Goal: Task Accomplishment & Management: Complete application form

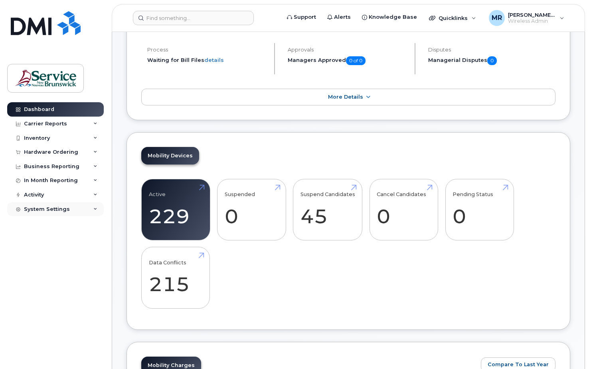
scroll to position [130, 0]
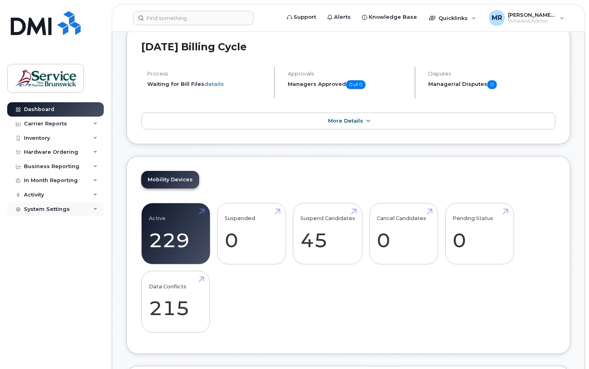
click at [97, 210] on icon at bounding box center [95, 209] width 4 height 4
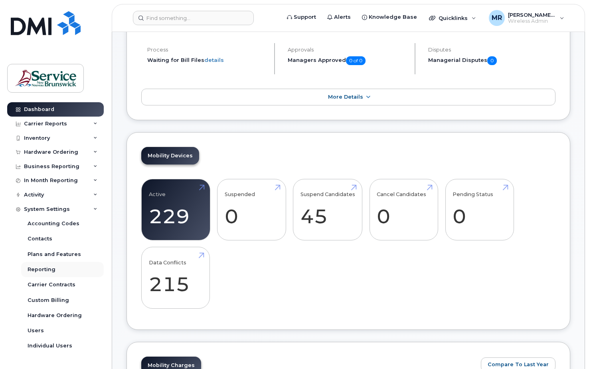
scroll to position [170, 0]
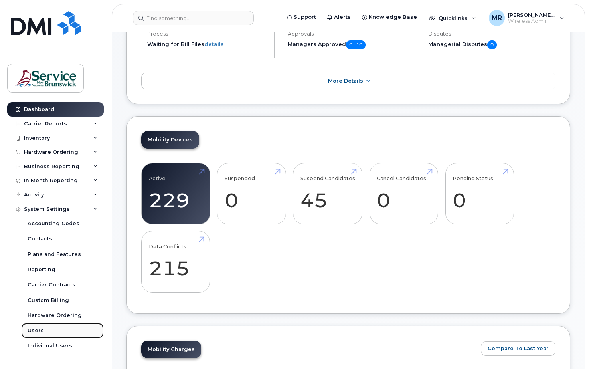
click at [32, 331] on div "Users" at bounding box center [36, 330] width 16 height 7
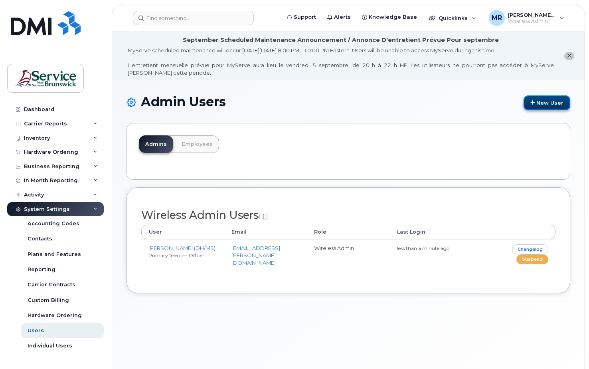
click at [531, 101] on icon at bounding box center [533, 102] width 4 height 5
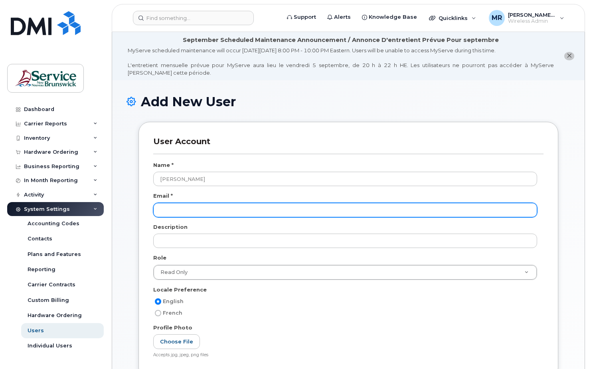
type input "Marcus Barnes"
click at [180, 203] on input "email" at bounding box center [345, 210] width 384 height 14
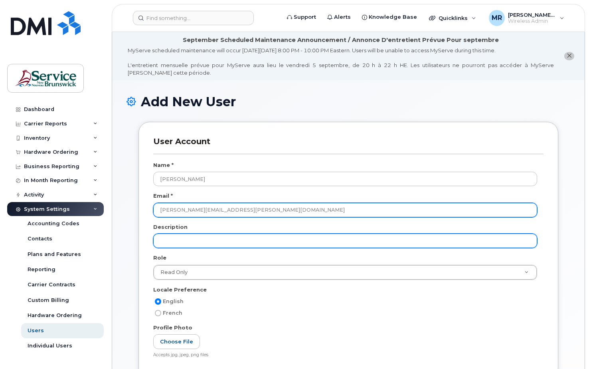
type input "marcus.barnes@gnb.ca"
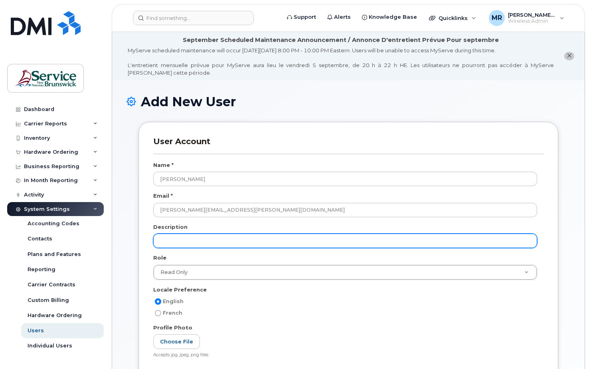
click at [172, 238] on input "text" at bounding box center [345, 241] width 384 height 14
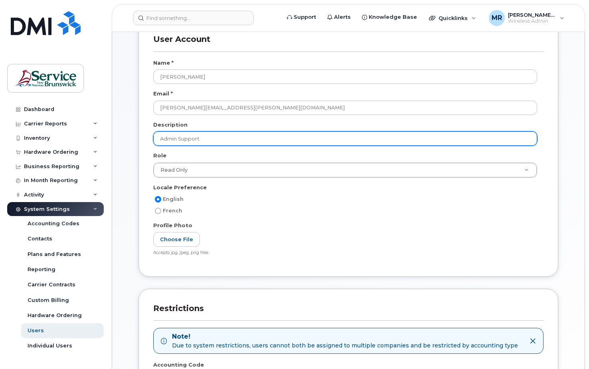
scroll to position [130, 0]
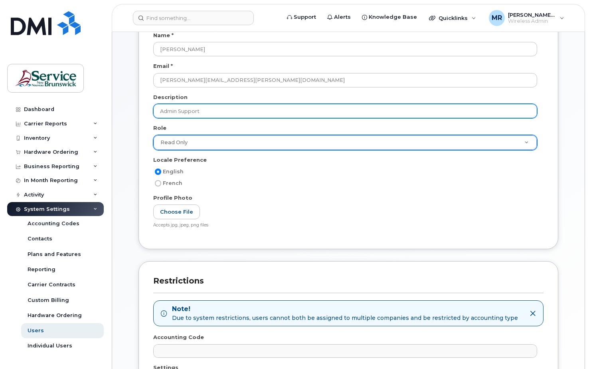
type input "Admin Support"
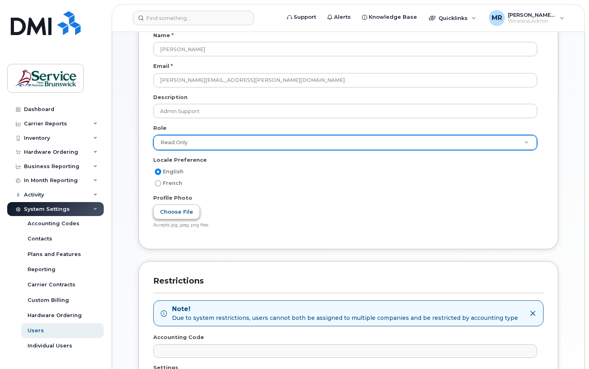
click at [172, 212] on label "Choose File" at bounding box center [176, 211] width 47 height 15
click at [0, 0] on input "Choose File" at bounding box center [0, 0] width 0 height 0
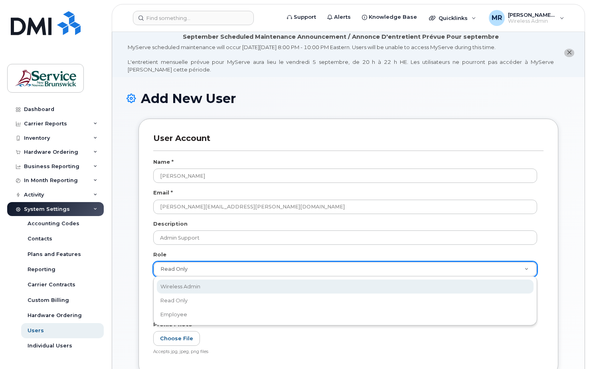
scroll to position [0, 0]
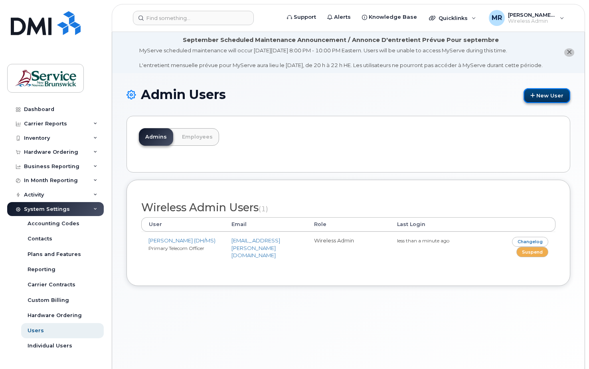
click at [537, 102] on link "New User" at bounding box center [547, 95] width 47 height 15
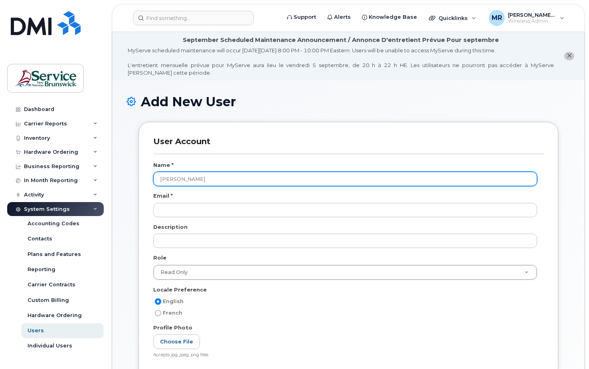
type input "Marcus Barnes"
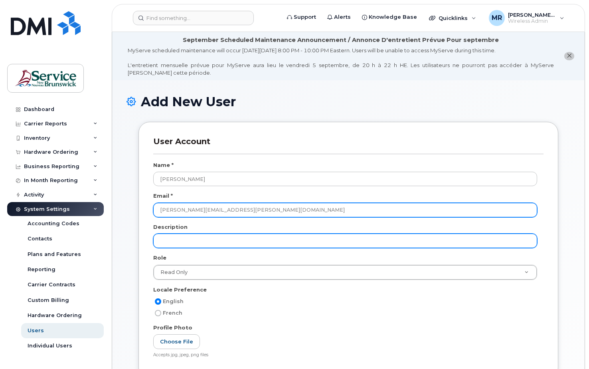
type input "Marcus.barnes@gnb.ca"
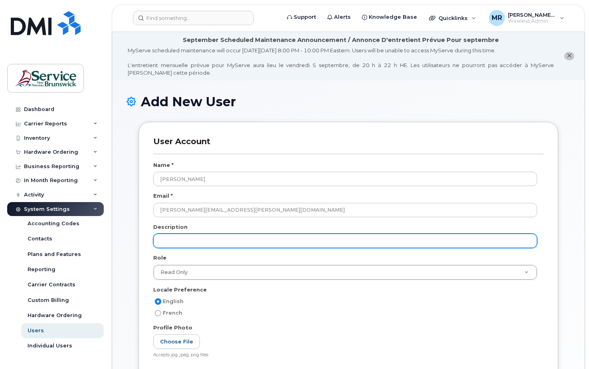
click at [224, 235] on input "text" at bounding box center [345, 241] width 384 height 14
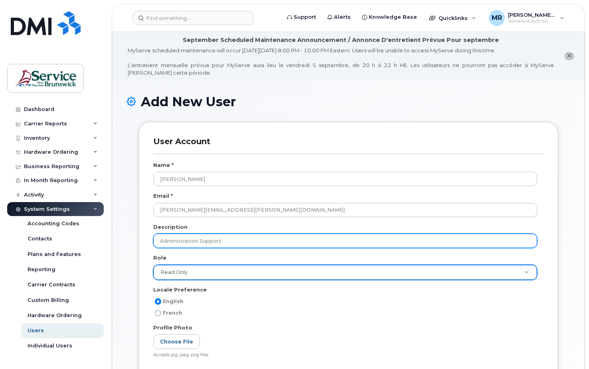
type input "Administration Support"
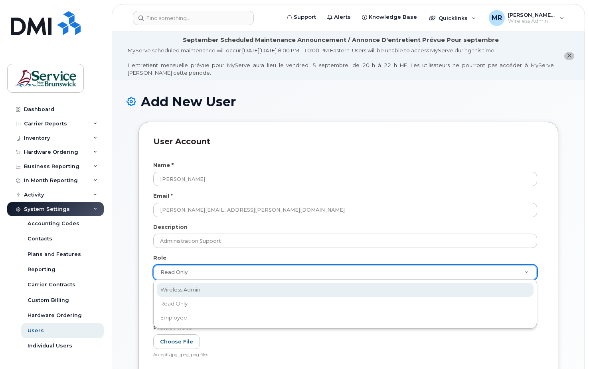
select select "wireless_admin"
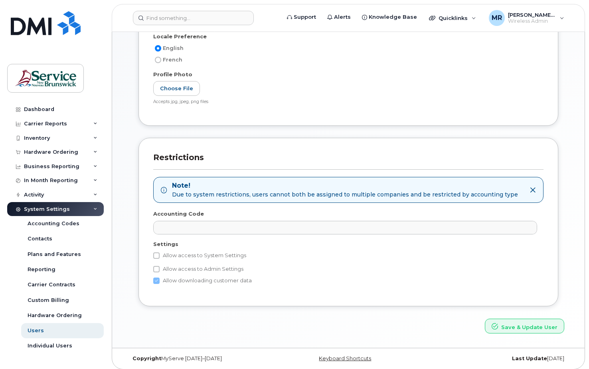
scroll to position [257, 0]
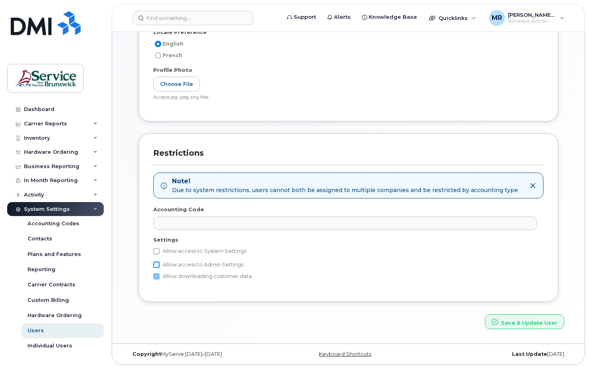
click at [156, 262] on input "Allow access to Admin Settings" at bounding box center [156, 264] width 6 height 6
checkbox input "true"
click at [532, 320] on button "Save & Update User" at bounding box center [524, 321] width 79 height 15
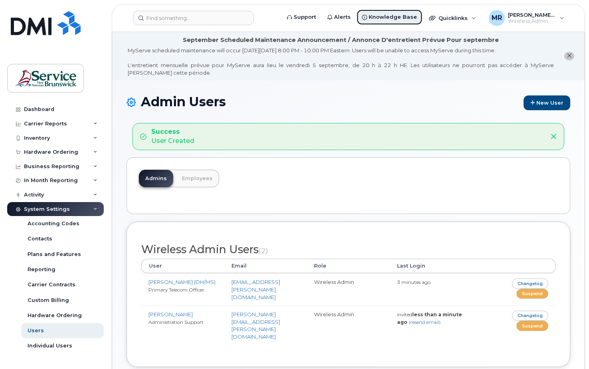
click at [398, 17] on span "Knowledge Base" at bounding box center [393, 17] width 48 height 8
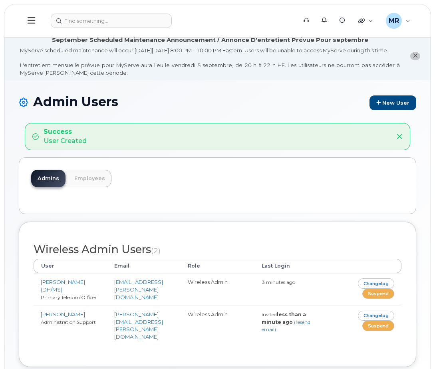
click at [32, 21] on icon at bounding box center [32, 20] width 8 height 9
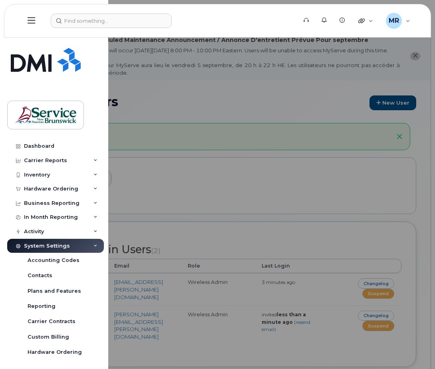
click at [48, 46] on div "Dashboard Carrier Reports Monthly Billing Data Daily Data Pooling Data Behavior…" at bounding box center [54, 184] width 108 height 369
click at [33, 144] on div "Dashboard" at bounding box center [39, 146] width 30 height 6
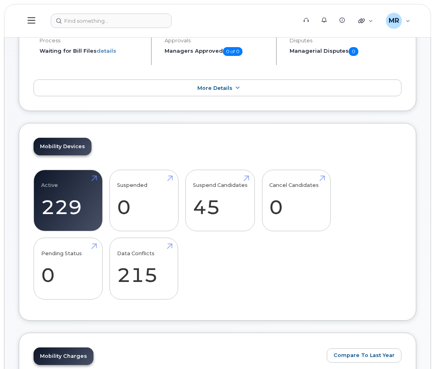
scroll to position [130, 0]
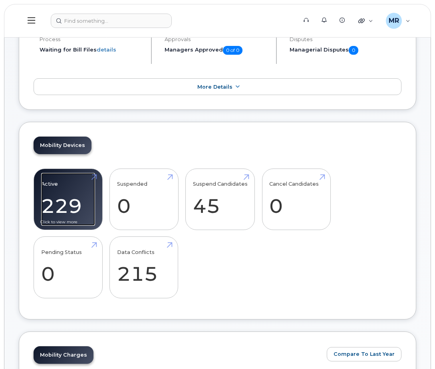
click at [69, 214] on link "Active 229" at bounding box center [68, 199] width 54 height 53
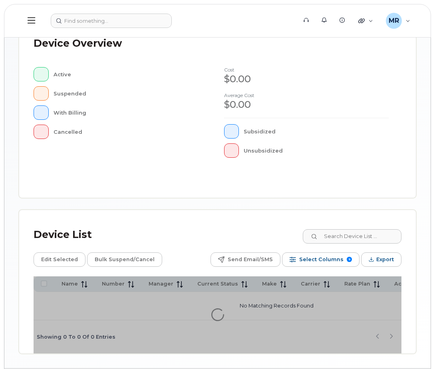
scroll to position [283, 0]
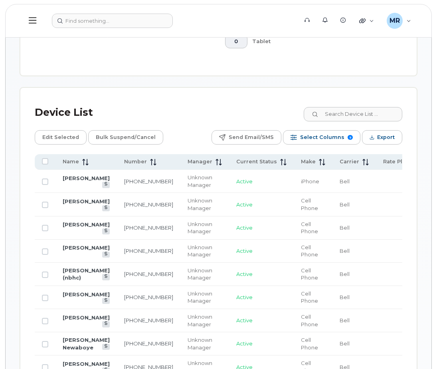
scroll to position [486, 0]
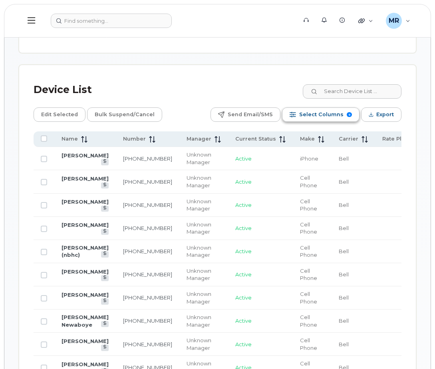
click at [324, 113] on span "Select Columns" at bounding box center [321, 115] width 44 height 12
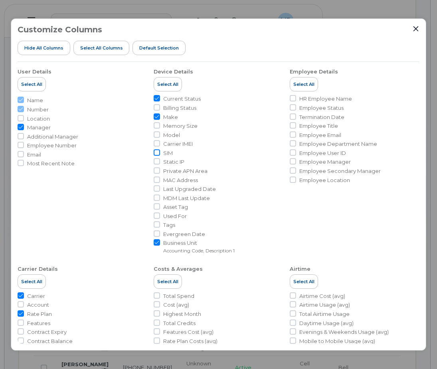
click at [155, 152] on input "SIM" at bounding box center [157, 152] width 6 height 6
checkbox input "true"
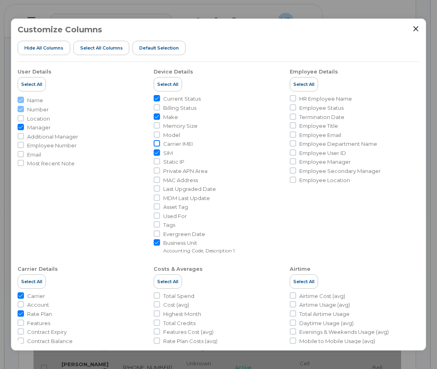
click at [156, 142] on input "Carrier IMEI" at bounding box center [157, 143] width 6 height 6
checkbox input "true"
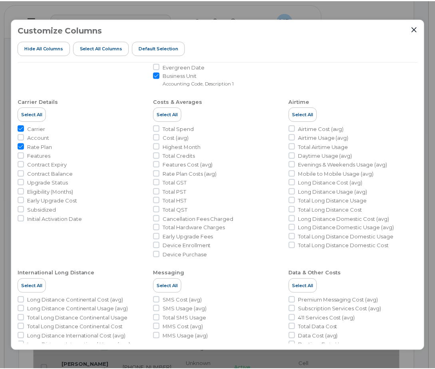
scroll to position [150, 0]
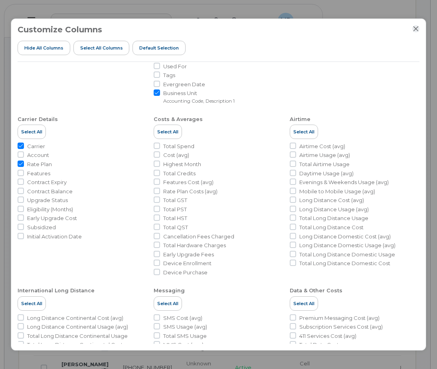
click at [415, 28] on icon "Close" at bounding box center [415, 28] width 5 height 5
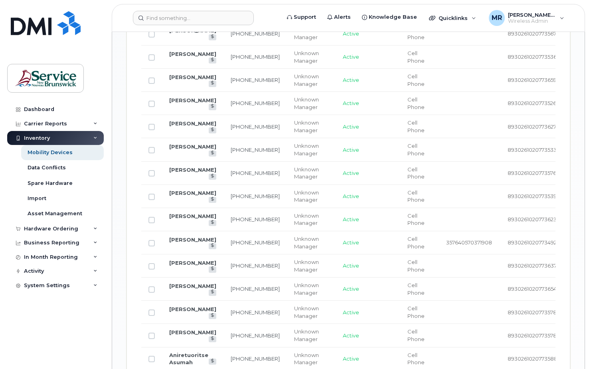
scroll to position [1056, 0]
